Goal: Navigation & Orientation: Find specific page/section

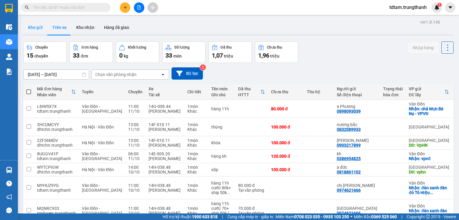
click at [41, 30] on button "Kho gửi" at bounding box center [35, 27] width 24 height 14
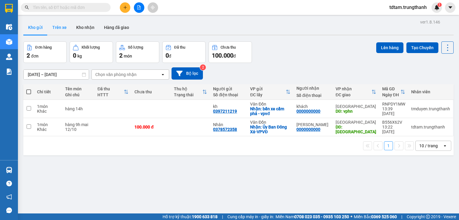
drag, startPoint x: 60, startPoint y: 25, endPoint x: 55, endPoint y: 29, distance: 6.6
click at [60, 25] on button "Trên xe" at bounding box center [59, 27] width 24 height 14
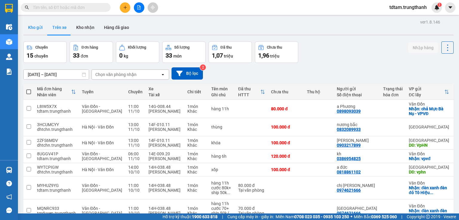
click at [36, 29] on button "Kho gửi" at bounding box center [35, 27] width 24 height 14
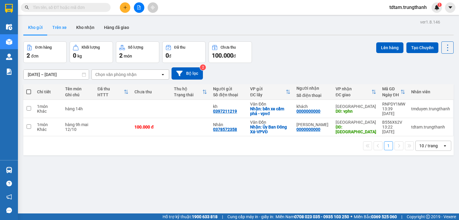
click at [57, 30] on button "Trên xe" at bounding box center [59, 27] width 24 height 14
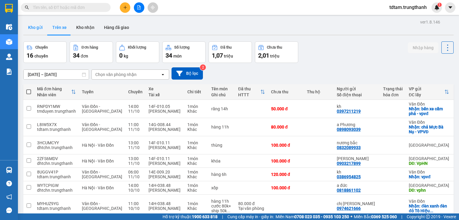
click at [35, 30] on button "Kho gửi" at bounding box center [35, 27] width 24 height 14
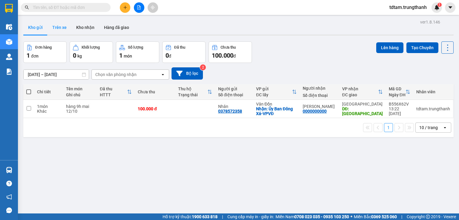
click at [62, 29] on button "Trên xe" at bounding box center [59, 27] width 24 height 14
